Goal: Information Seeking & Learning: Learn about a topic

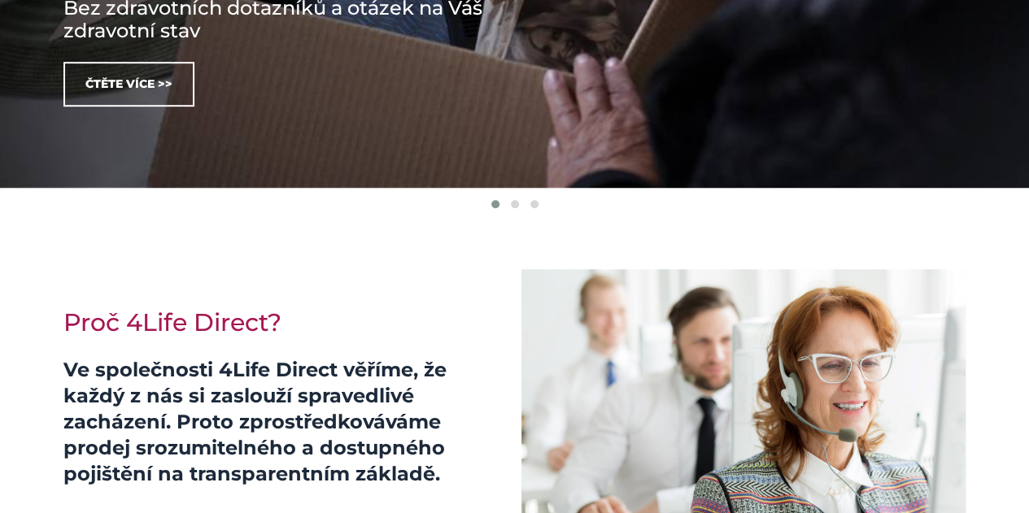
scroll to position [551, 0]
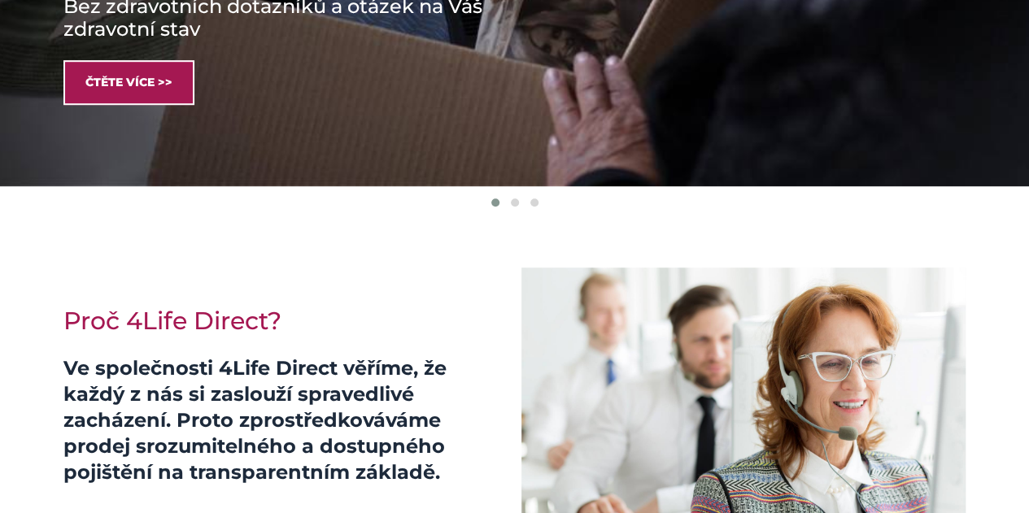
click at [146, 87] on link "Čtěte více >>" at bounding box center [128, 82] width 131 height 45
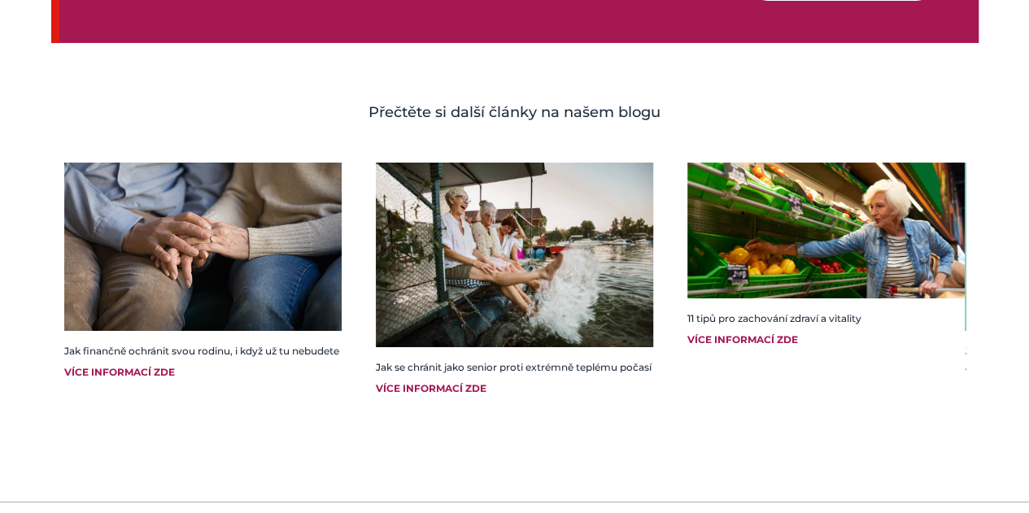
scroll to position [2726, 0]
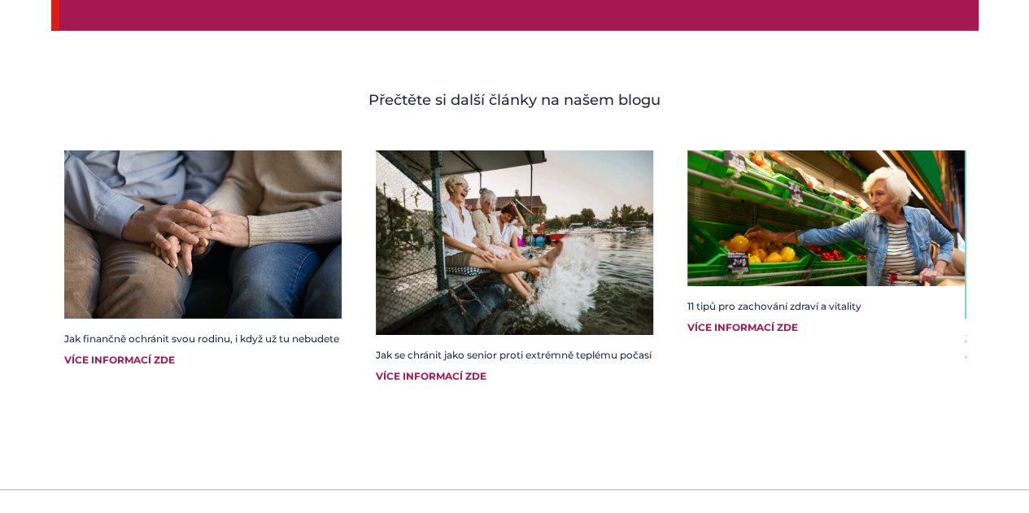
click at [698, 320] on div "Více informací zde" at bounding box center [825, 327] width 277 height 15
click at [457, 375] on div "Více informací zde" at bounding box center [514, 376] width 277 height 15
click at [130, 363] on div "Více informací zde" at bounding box center [202, 360] width 277 height 15
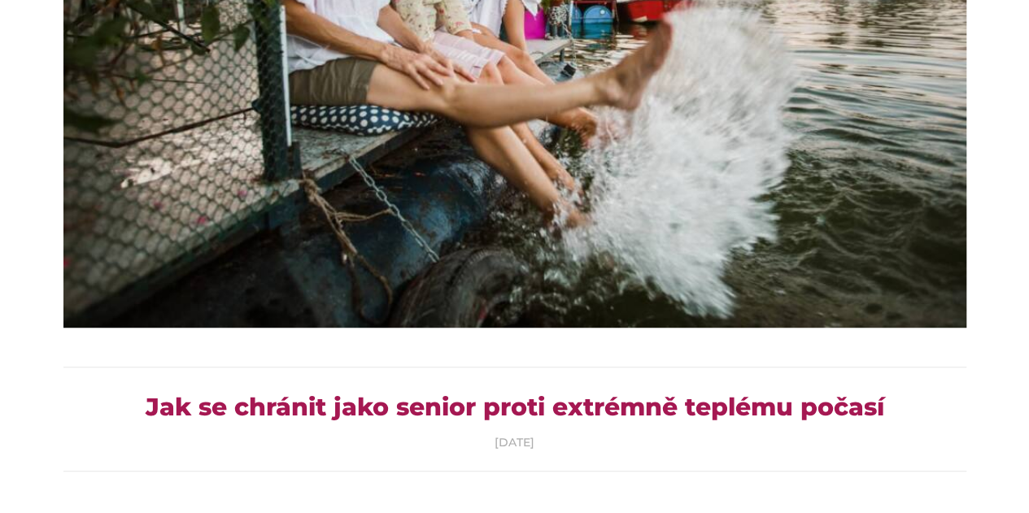
scroll to position [427, 0]
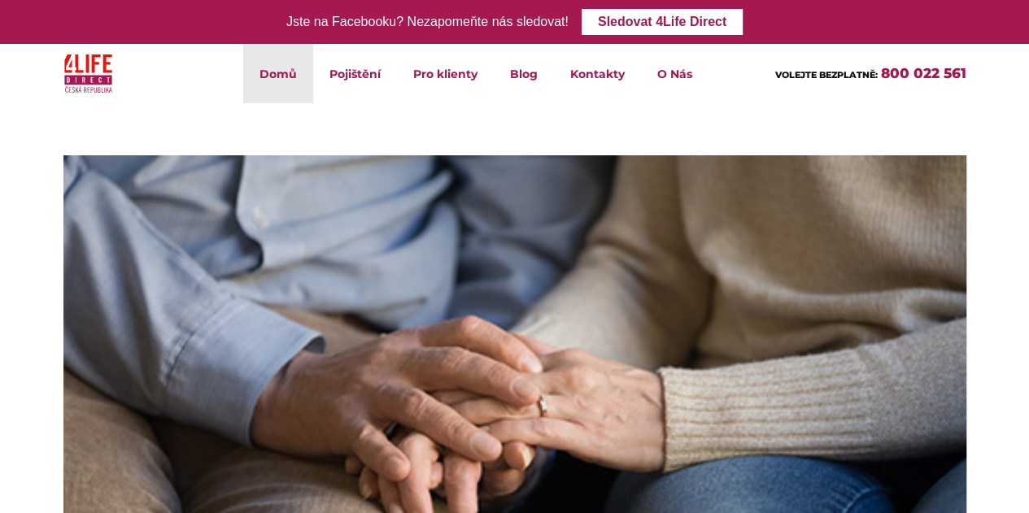
click at [278, 82] on link "Domů" at bounding box center [278, 73] width 70 height 59
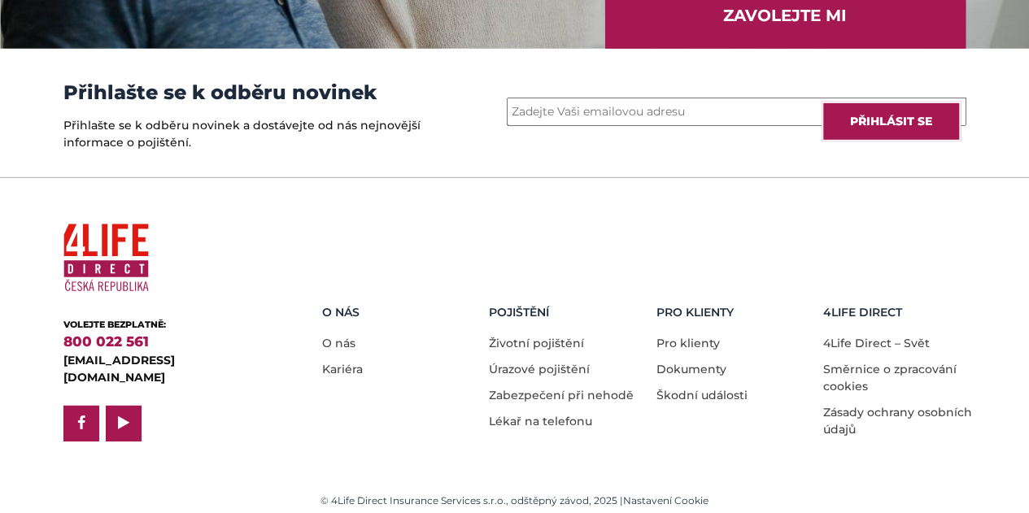
scroll to position [2361, 0]
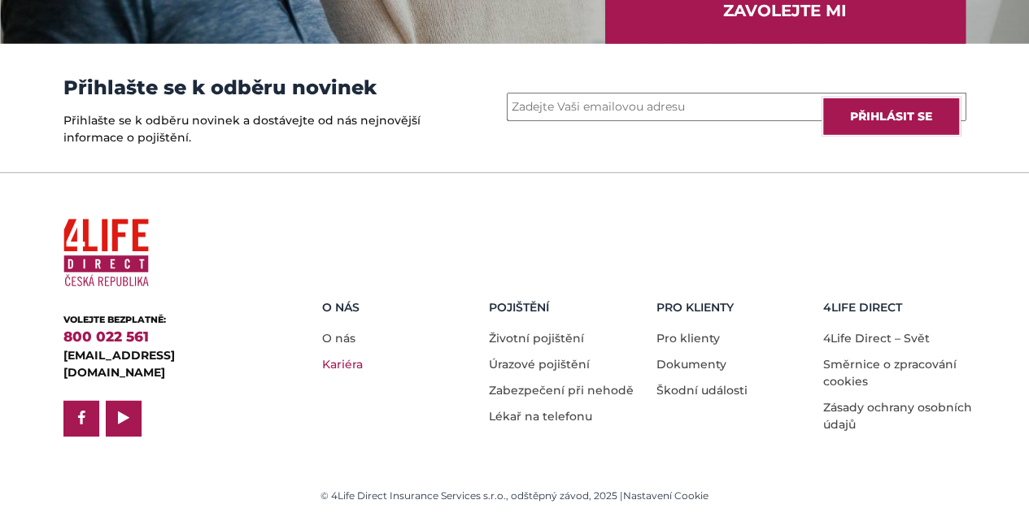
click at [351, 360] on link "Kariéra" at bounding box center [342, 364] width 41 height 15
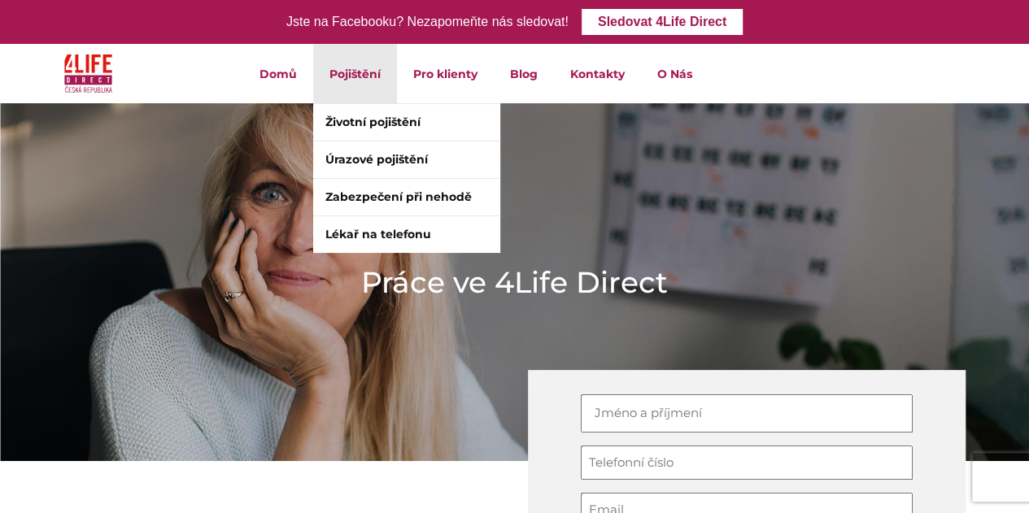
click at [351, 80] on li "Pojištění Životní pojištění Úrazové pojištění Zabezpečení při nehodě Lékař na t…" at bounding box center [355, 73] width 84 height 59
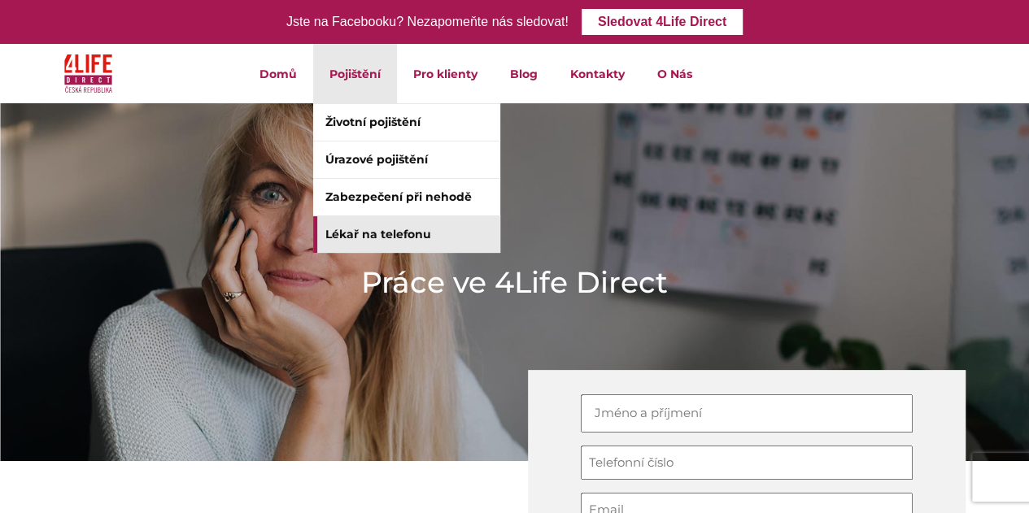
click at [336, 242] on link "Lékař na telefonu" at bounding box center [406, 234] width 187 height 37
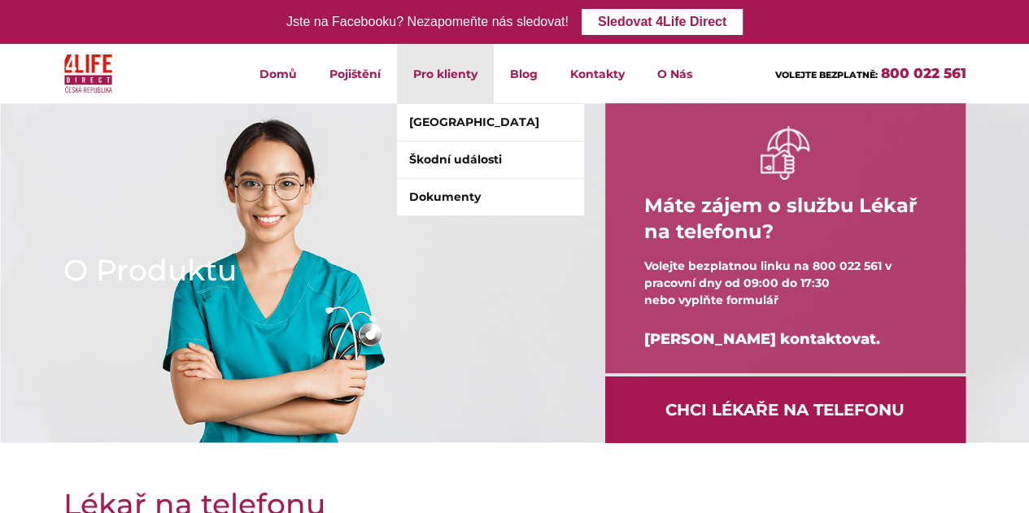
click at [433, 85] on li "Pro klienty Klientské centrum Škodní události Dokumenty" at bounding box center [445, 73] width 97 height 59
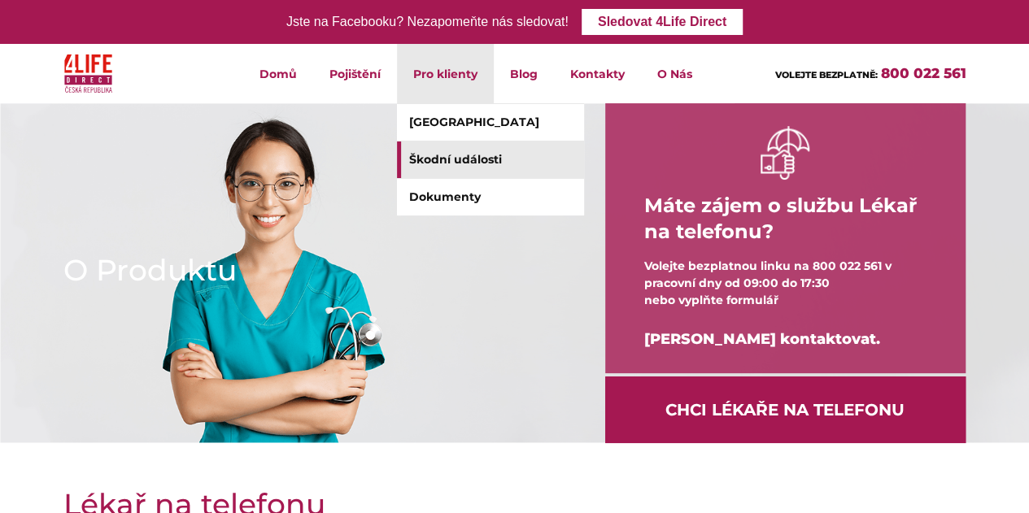
click at [420, 158] on link "Škodní události" at bounding box center [490, 159] width 187 height 37
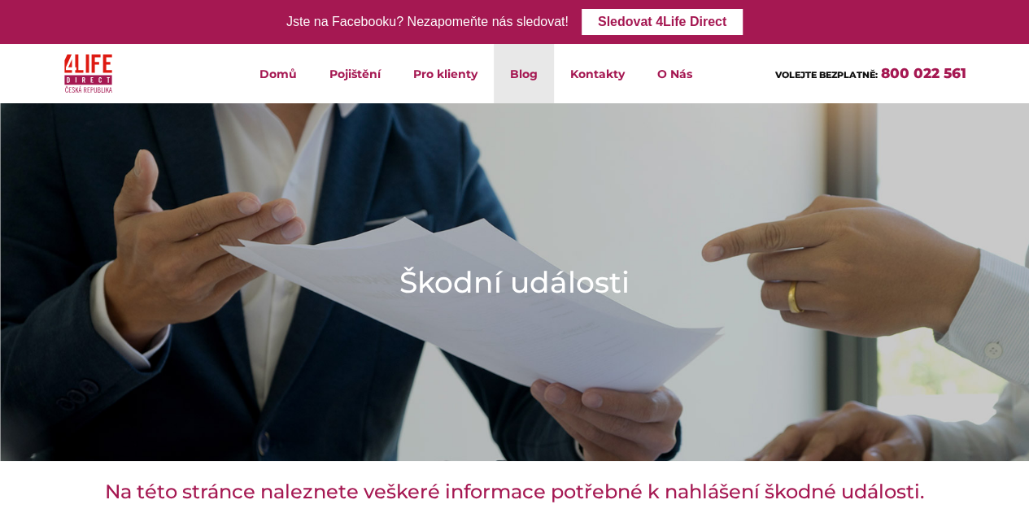
click at [518, 81] on link "Blog" at bounding box center [524, 73] width 60 height 59
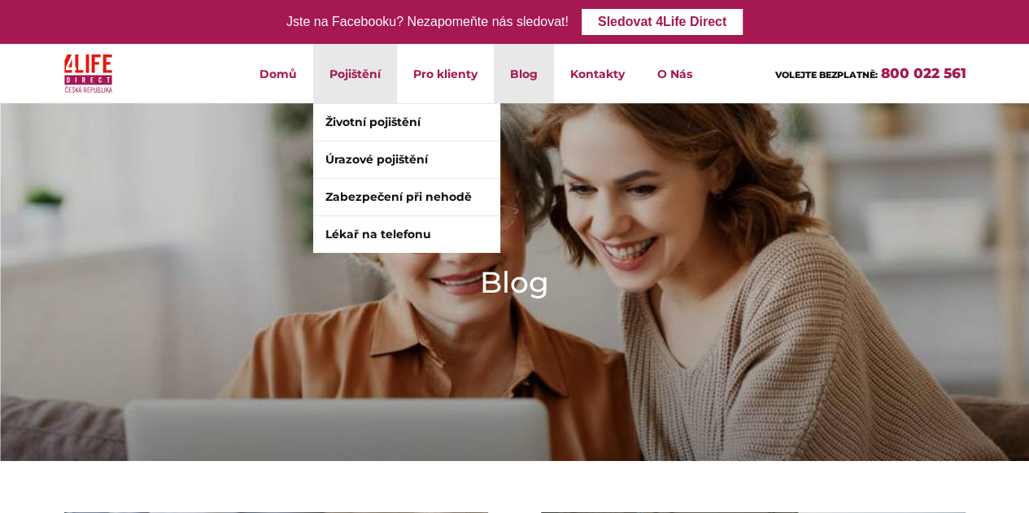
click at [350, 85] on li "Pojištění Životní pojištění Úrazové pojištění Zabezpečení při nehodě Lékař na t…" at bounding box center [355, 73] width 84 height 59
click at [344, 122] on link "Životní pojištění" at bounding box center [406, 122] width 187 height 37
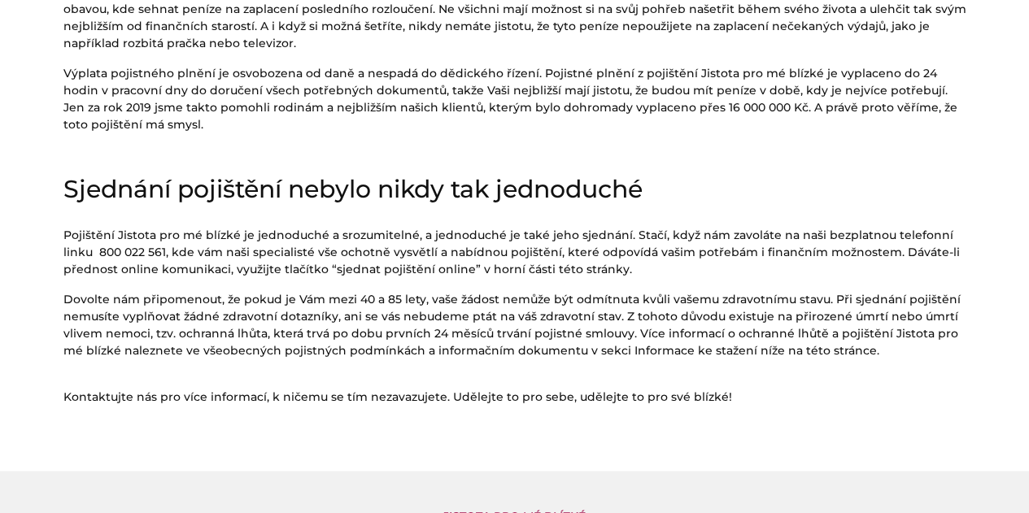
scroll to position [944, 0]
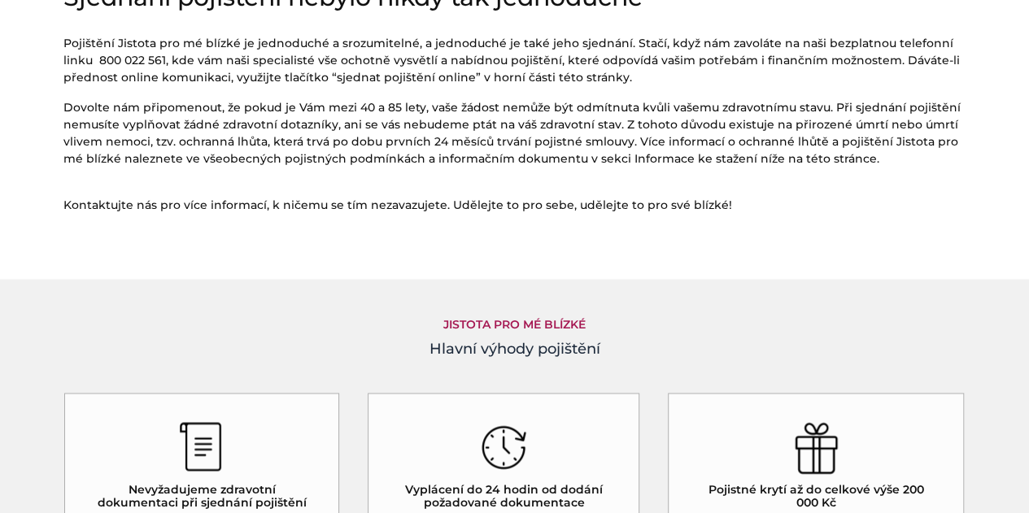
click at [63, 355] on h4 "Hlavní výhody pojištění" at bounding box center [514, 349] width 903 height 22
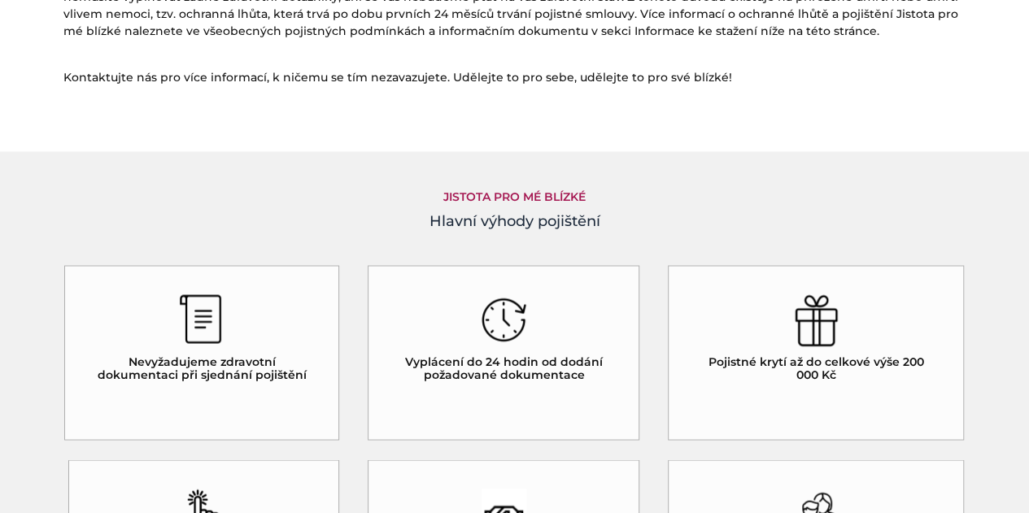
scroll to position [1265, 0]
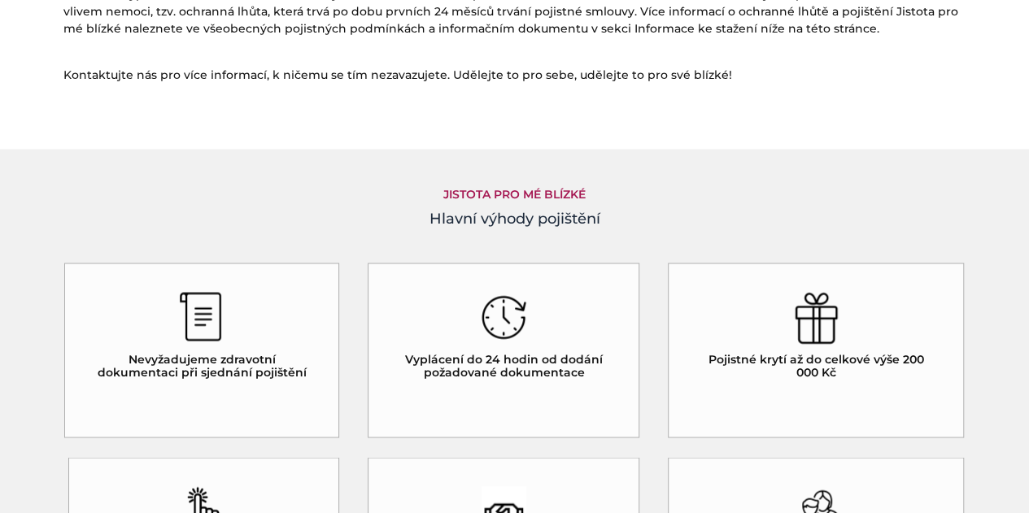
click at [351, 360] on div "Nevyžadujeme zdravotní dokumentaci při sjednání pojištění" at bounding box center [214, 360] width 300 height 195
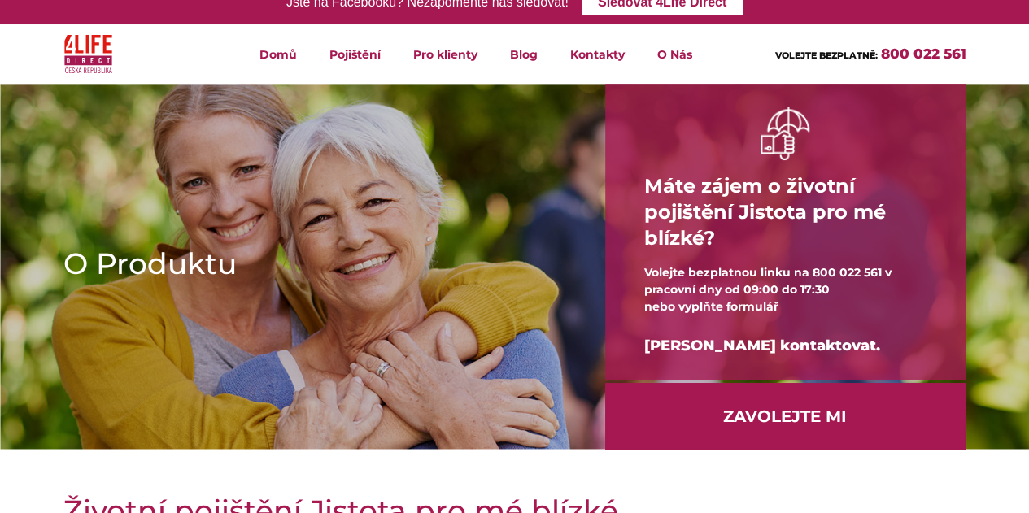
scroll to position [0, 0]
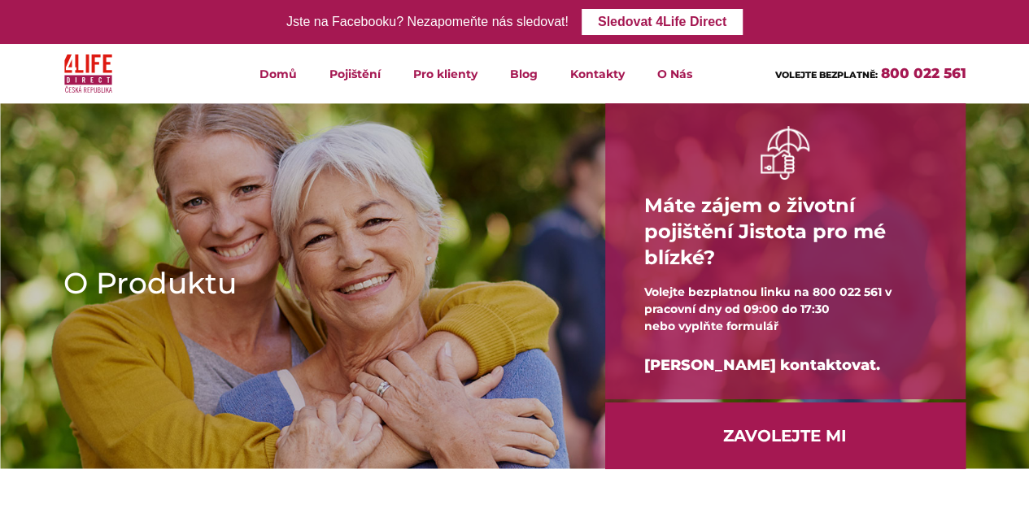
click at [351, 88] on li "Pojištění Životní pojištění Úrazové pojištění Zabezpečení při nehodě Lékař na t…" at bounding box center [355, 73] width 84 height 59
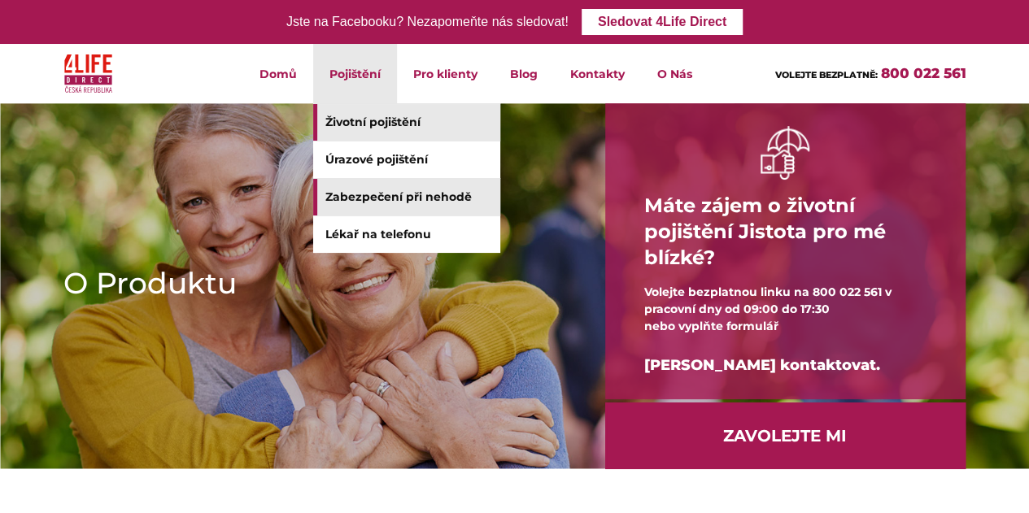
click at [467, 203] on link "Zabezpečení při nehodě" at bounding box center [406, 197] width 187 height 37
